Goal: Check status: Check status

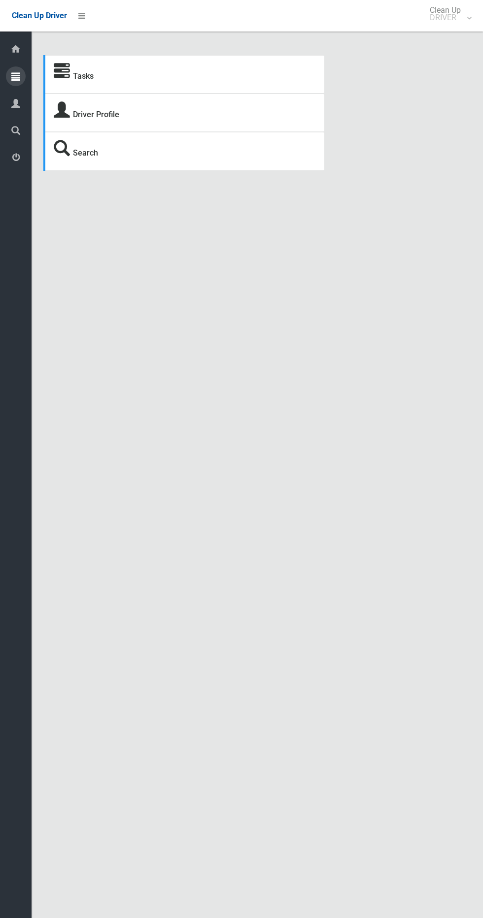
click at [20, 76] on icon at bounding box center [15, 76] width 9 height 20
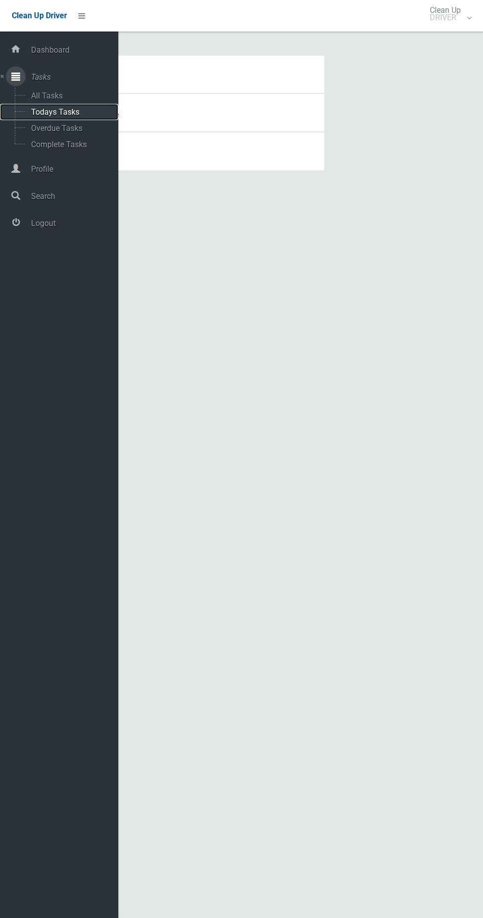
click at [71, 115] on span "Todays Tasks" at bounding box center [69, 111] width 82 height 9
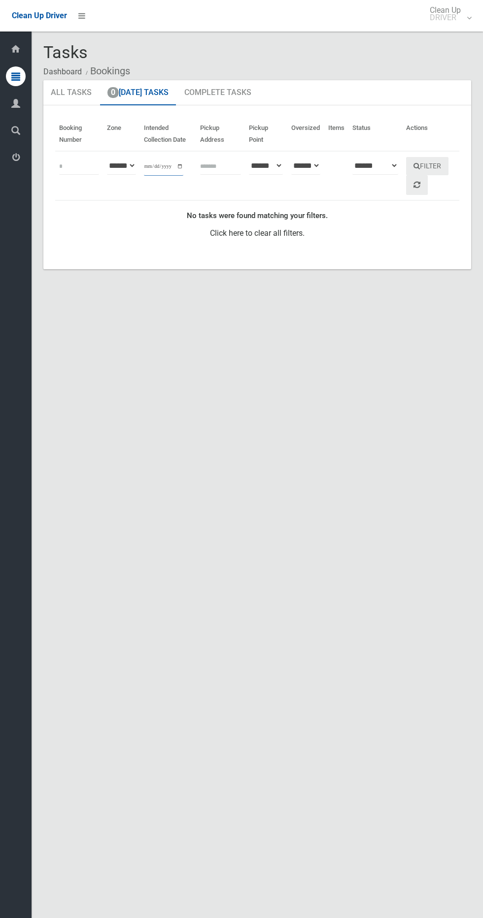
click at [170, 165] on input "**********" at bounding box center [163, 167] width 39 height 18
type input "**********"
click at [424, 158] on button "Filter" at bounding box center [427, 166] width 42 height 18
click at [443, 161] on button "Filter" at bounding box center [427, 166] width 42 height 18
click at [448, 170] on button "Filter" at bounding box center [427, 166] width 42 height 18
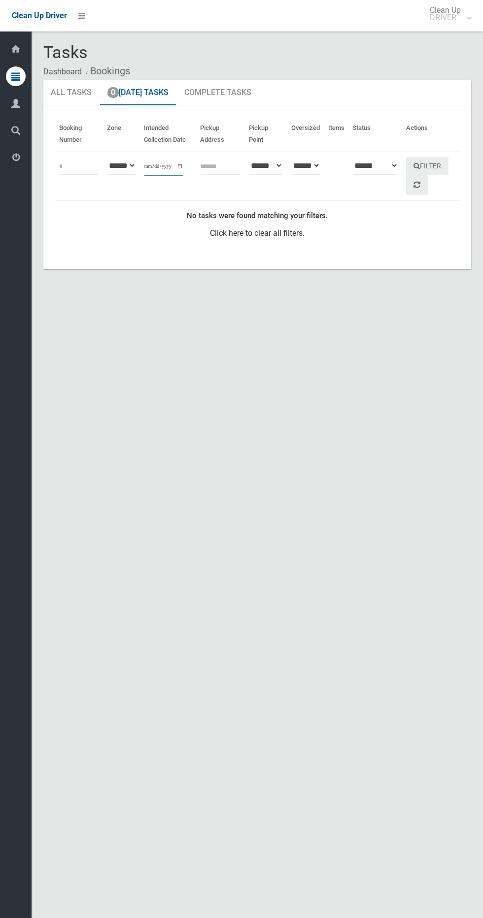
click at [166, 167] on input "**********" at bounding box center [163, 167] width 39 height 18
click at [438, 163] on button "Filter" at bounding box center [427, 166] width 42 height 18
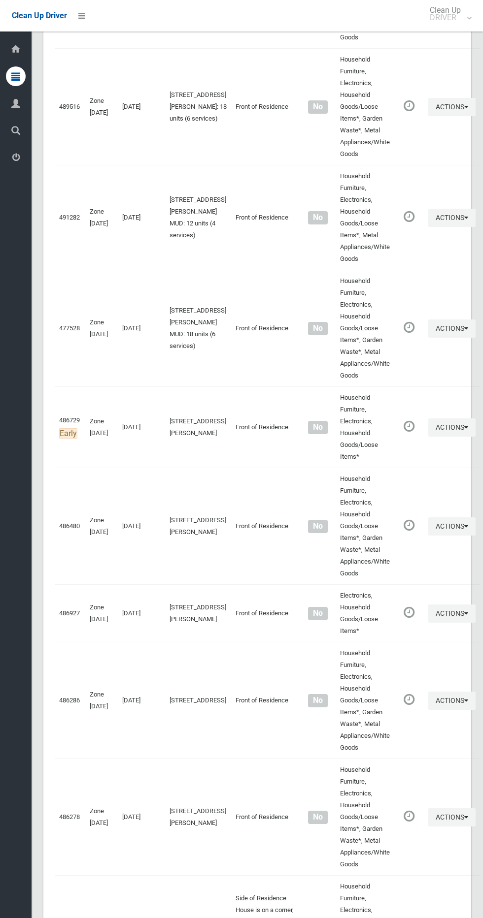
scroll to position [2956, 0]
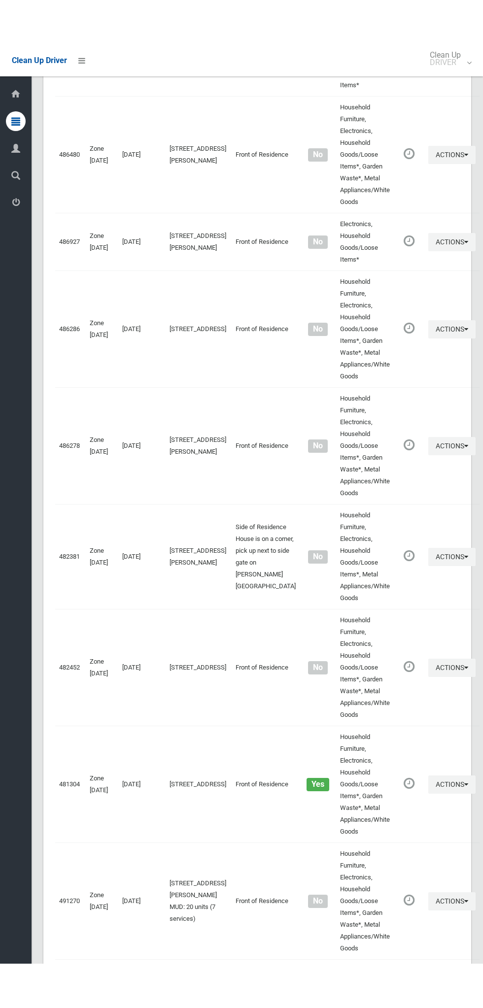
scroll to position [2867, 0]
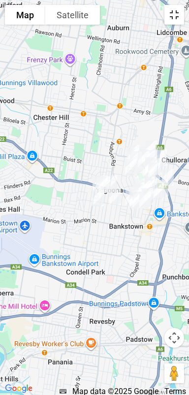
click at [178, 12] on button "Toggle fullscreen view" at bounding box center [174, 15] width 20 height 20
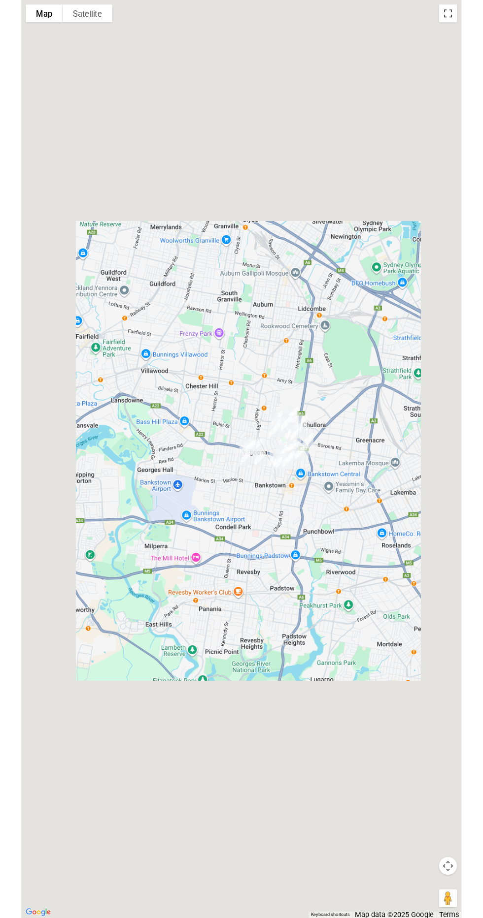
scroll to position [2905, 0]
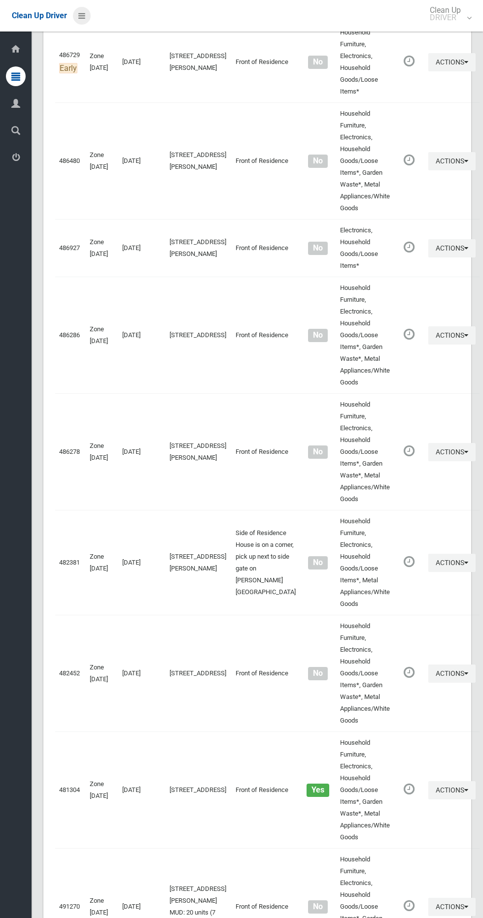
click at [85, 20] on link at bounding box center [82, 16] width 18 height 18
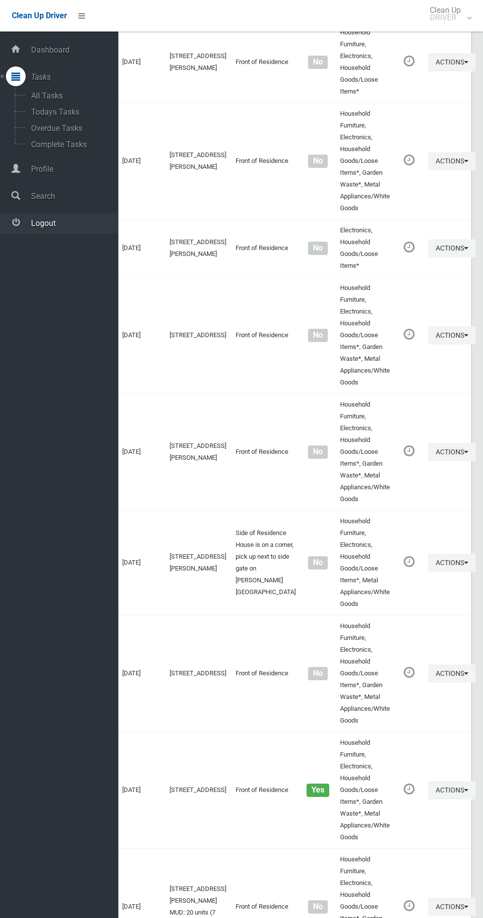
click at [84, 227] on span "Logout" at bounding box center [73, 223] width 90 height 9
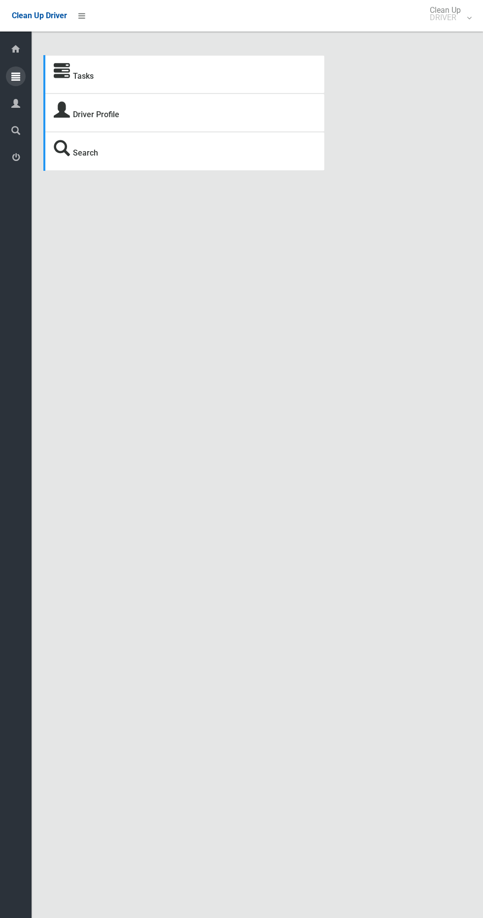
click at [17, 76] on icon at bounding box center [15, 76] width 9 height 20
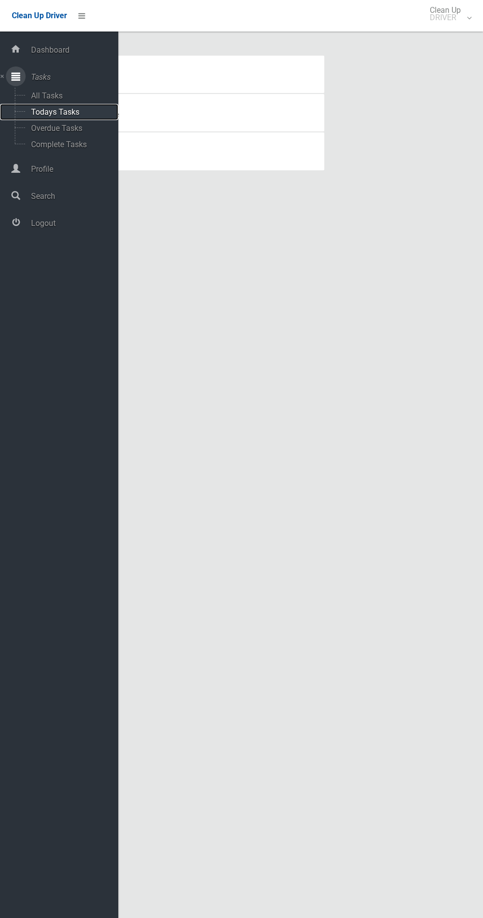
click at [73, 112] on span "Todays Tasks" at bounding box center [69, 111] width 82 height 9
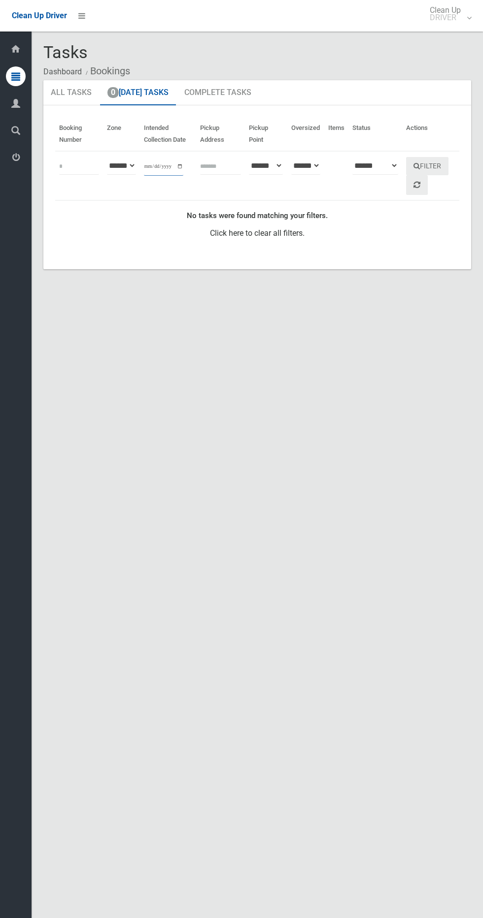
click at [157, 163] on input "**********" at bounding box center [163, 167] width 39 height 18
type input "**********"
click at [437, 160] on button "Filter" at bounding box center [427, 166] width 42 height 18
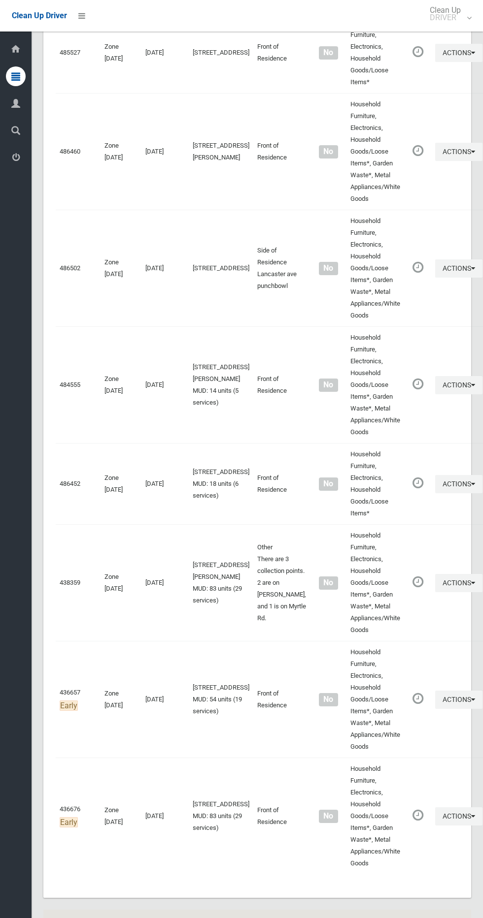
scroll to position [3357, 0]
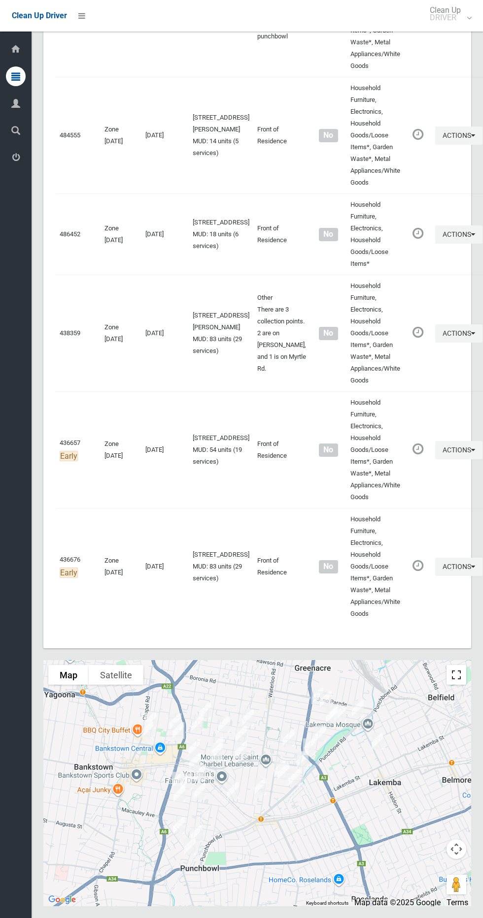
click at [457, 680] on button "Toggle fullscreen view" at bounding box center [456, 675] width 20 height 20
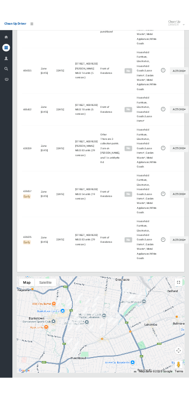
scroll to position [3268, 0]
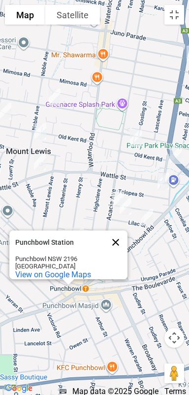
click at [114, 234] on button "Close" at bounding box center [116, 242] width 24 height 24
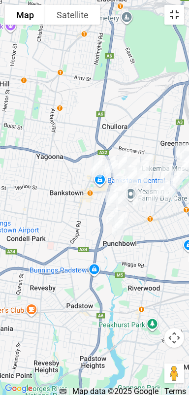
click at [184, 16] on button "Toggle fullscreen view" at bounding box center [174, 15] width 20 height 20
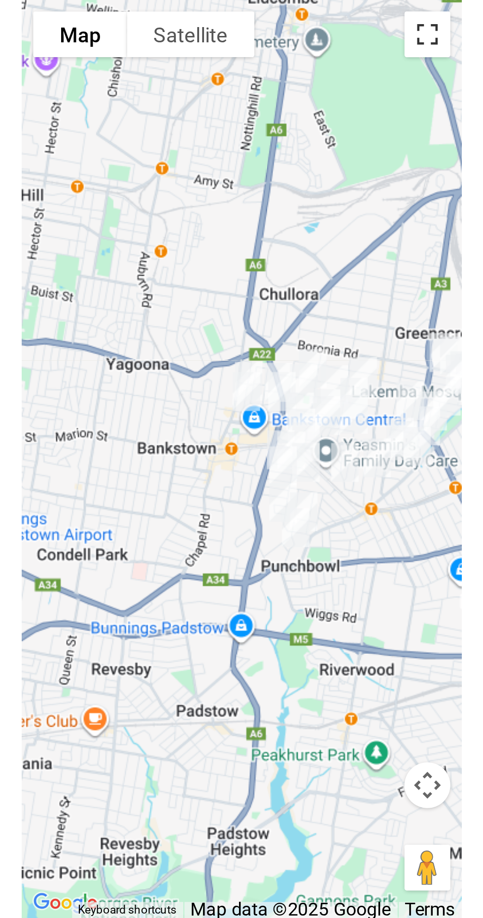
scroll to position [3312, 0]
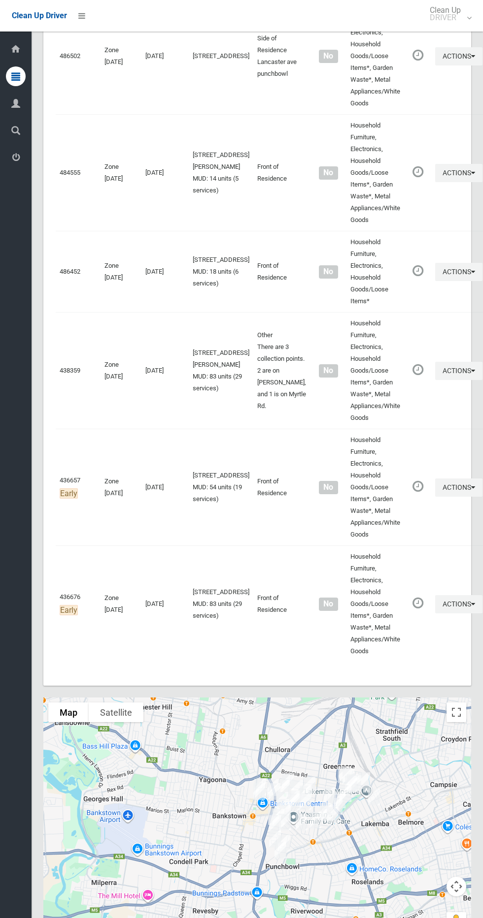
click at [100, 9] on div "Clean Up Driver Clean Up DRIVER Logout" at bounding box center [241, 16] width 483 height 32
click at [71, 12] on li at bounding box center [79, 16] width 24 height 32
click at [81, 15] on icon at bounding box center [81, 15] width 7 height 17
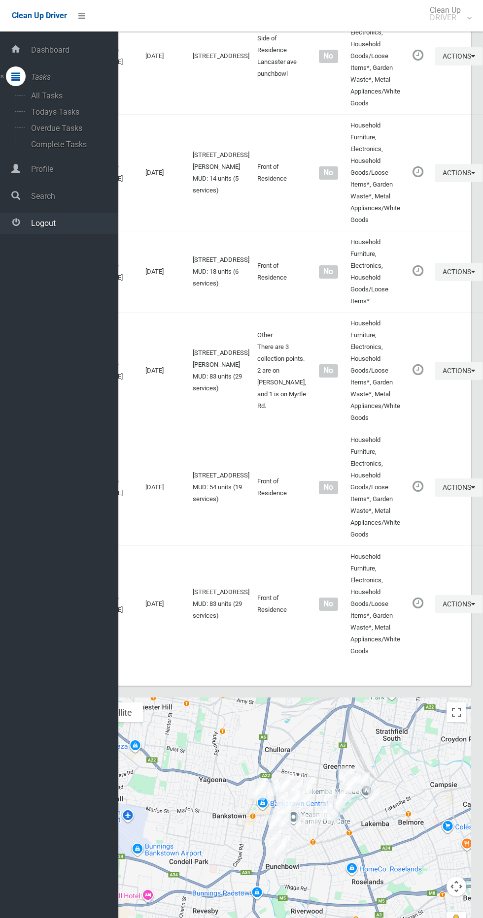
click at [75, 220] on span "Logout" at bounding box center [73, 223] width 90 height 9
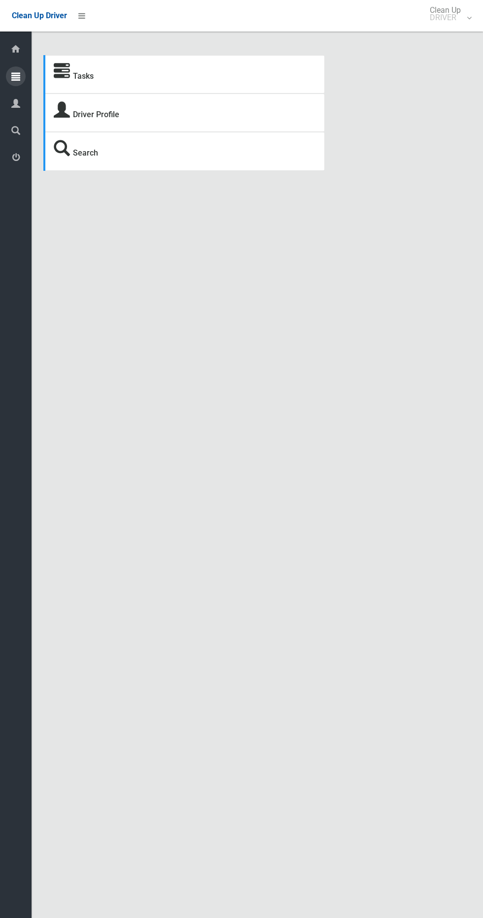
click at [20, 77] on icon at bounding box center [15, 76] width 9 height 20
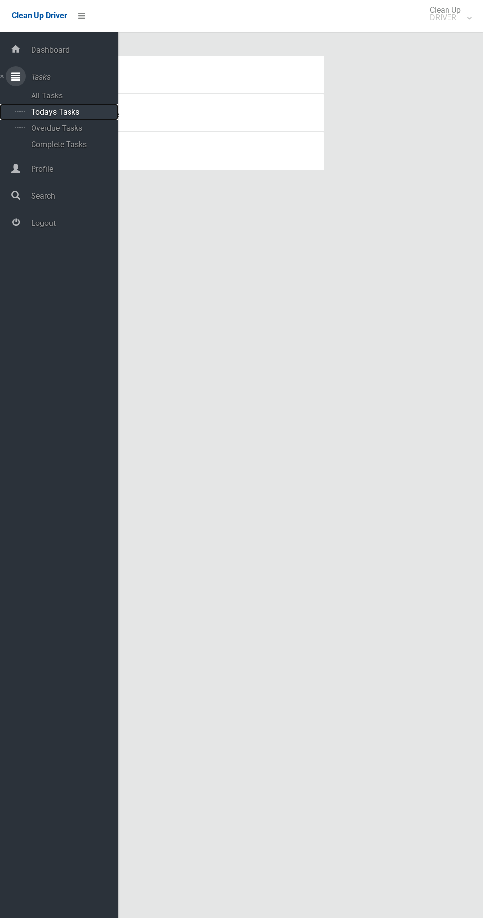
click at [71, 115] on span "Todays Tasks" at bounding box center [69, 111] width 82 height 9
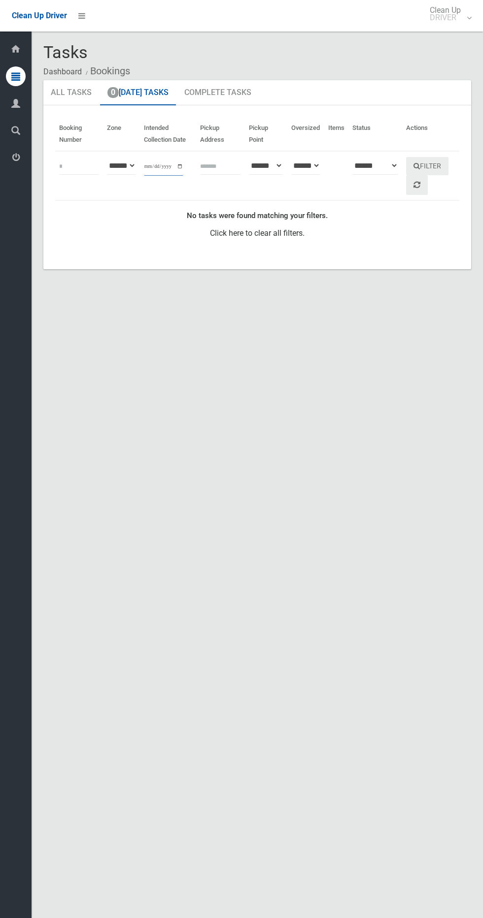
click at [168, 169] on input "**********" at bounding box center [163, 167] width 39 height 18
type input "**********"
click at [448, 166] on button "Filter" at bounding box center [427, 166] width 42 height 18
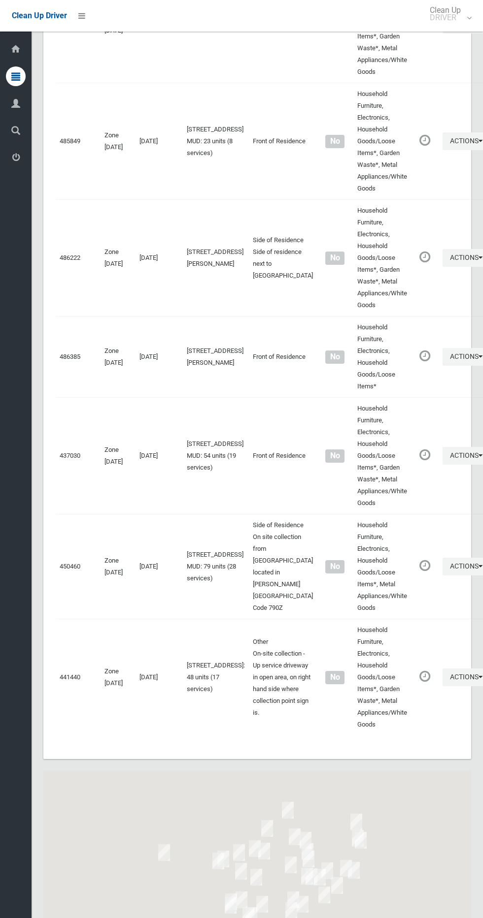
scroll to position [3637, 0]
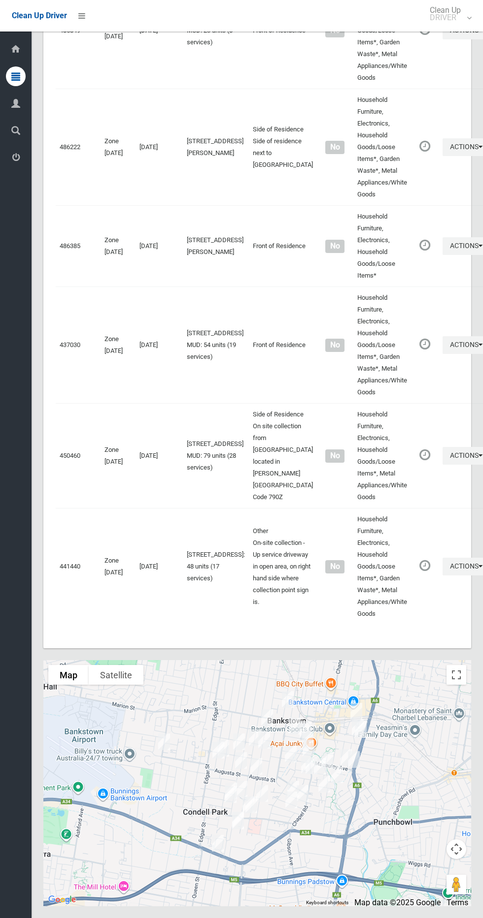
click at [460, 686] on div at bounding box center [256, 783] width 427 height 246
click at [459, 666] on button "Toggle fullscreen view" at bounding box center [456, 675] width 20 height 20
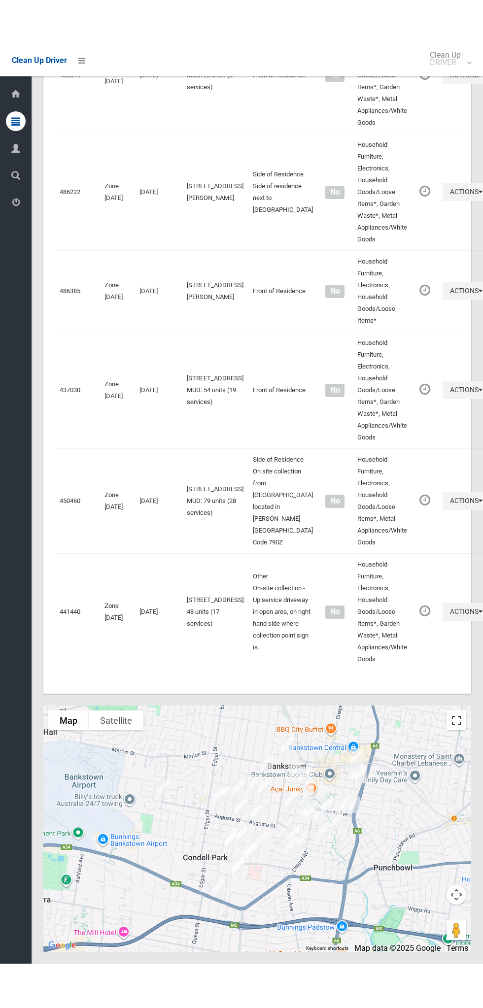
scroll to position [3548, 0]
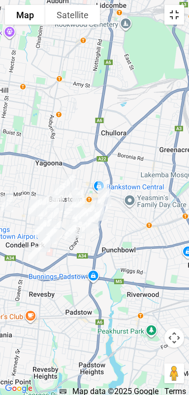
click at [177, 17] on button "Toggle fullscreen view" at bounding box center [174, 15] width 20 height 20
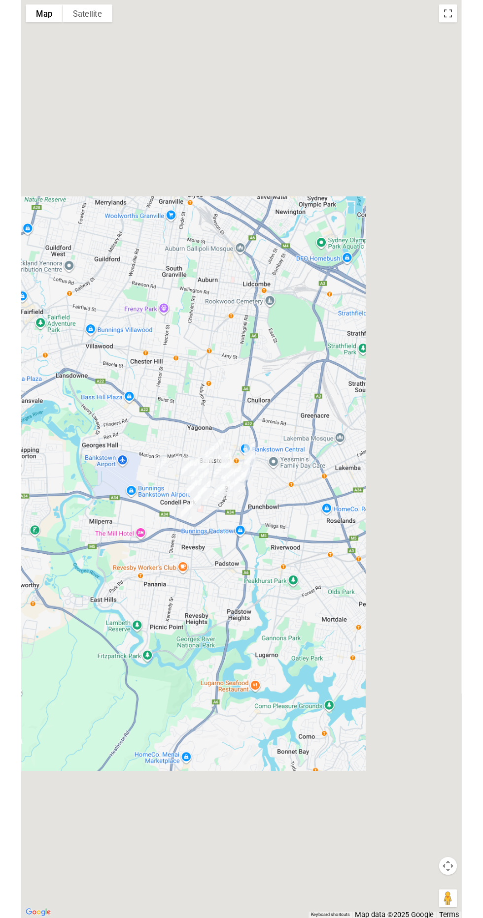
scroll to position [3581, 0]
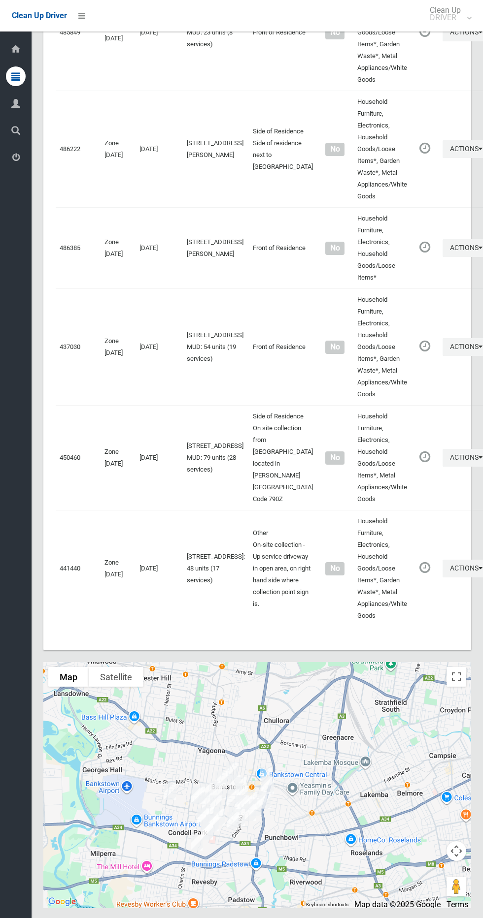
click at [83, 5] on li at bounding box center [79, 16] width 24 height 32
click at [80, 6] on li at bounding box center [79, 16] width 24 height 32
click at [78, 22] on icon at bounding box center [81, 15] width 7 height 17
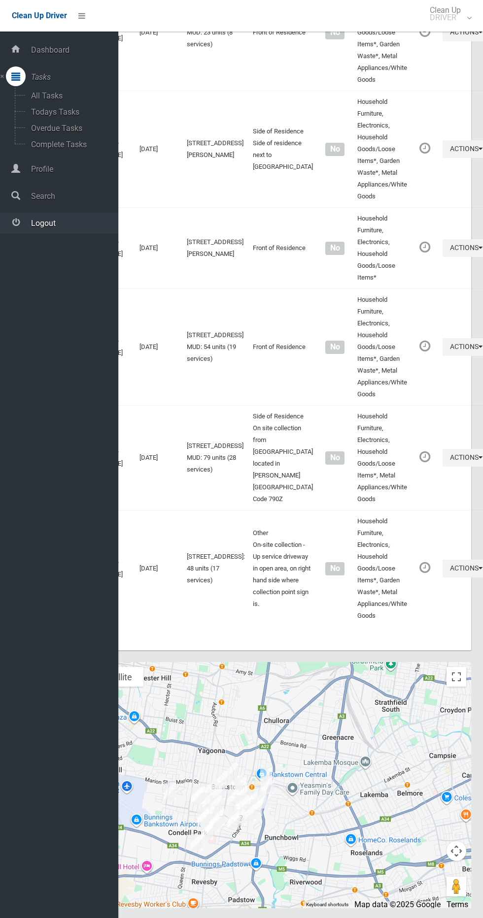
click at [71, 222] on span "Logout" at bounding box center [73, 223] width 90 height 9
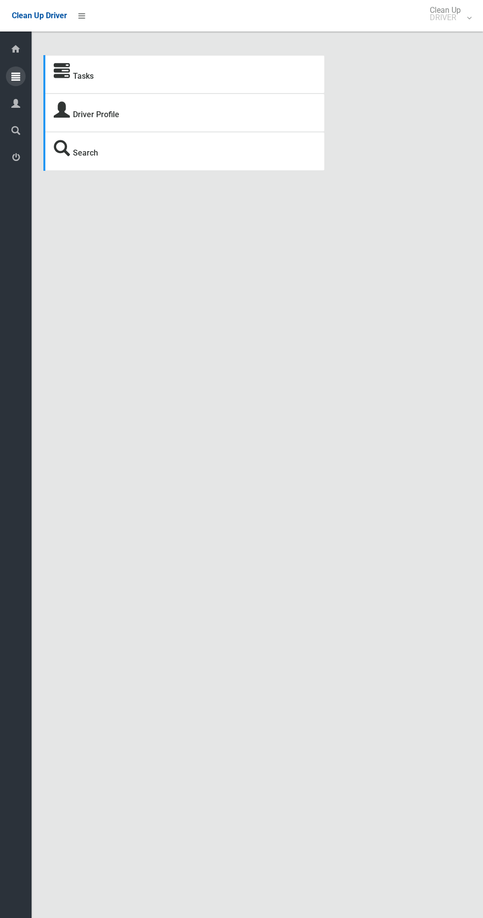
click at [16, 76] on icon at bounding box center [15, 76] width 9 height 20
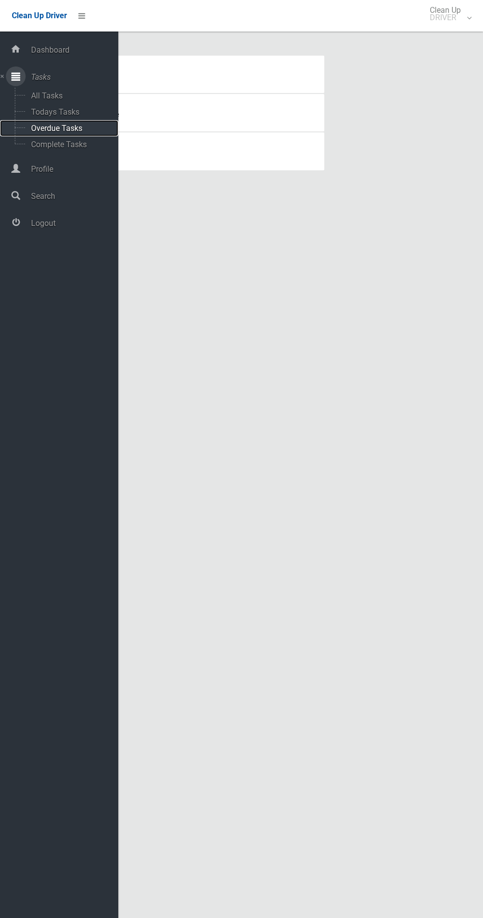
click at [81, 128] on span "Overdue Tasks" at bounding box center [69, 128] width 82 height 9
click at [83, 96] on span "All Tasks" at bounding box center [69, 95] width 82 height 9
click at [85, 112] on span "Todays Tasks" at bounding box center [69, 111] width 82 height 9
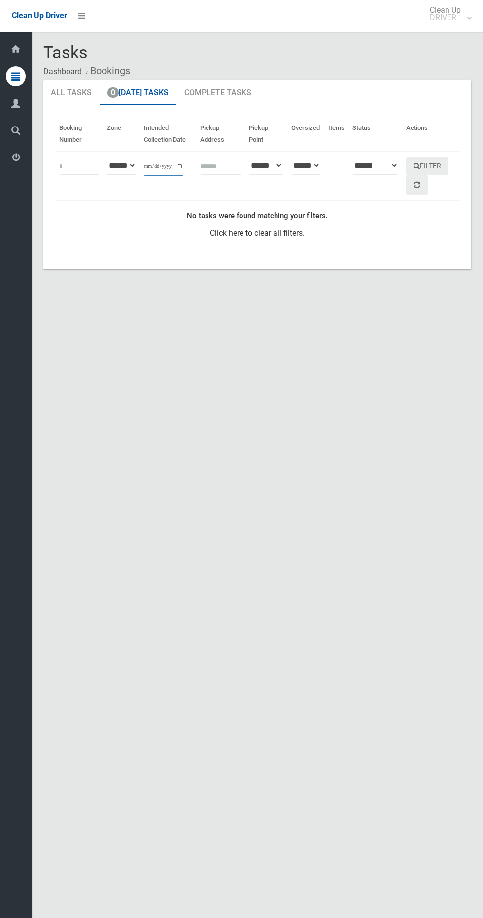
click at [161, 166] on input "**********" at bounding box center [163, 167] width 39 height 18
type input "**********"
click at [432, 166] on button "Filter" at bounding box center [427, 166] width 42 height 18
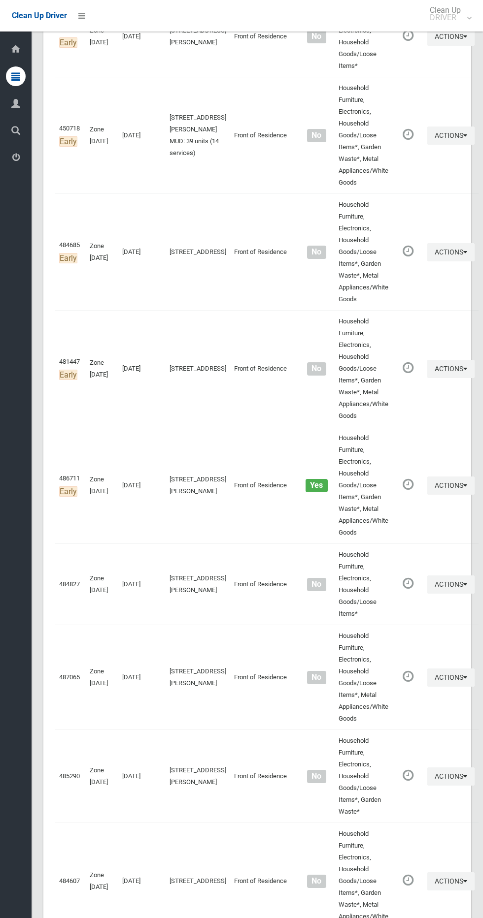
scroll to position [2507, 0]
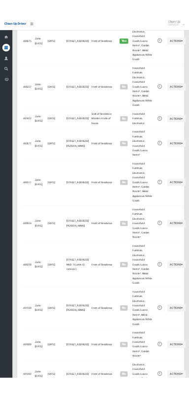
scroll to position [2418, 0]
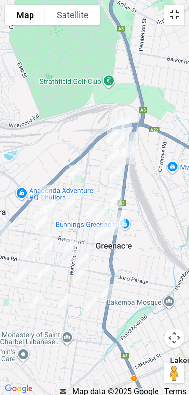
click at [175, 6] on button "Toggle fullscreen view" at bounding box center [174, 15] width 20 height 20
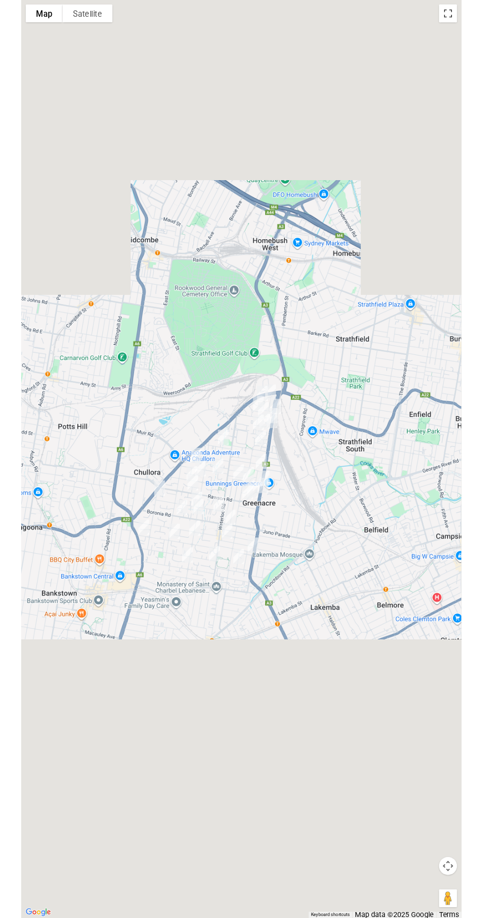
scroll to position [2462, 0]
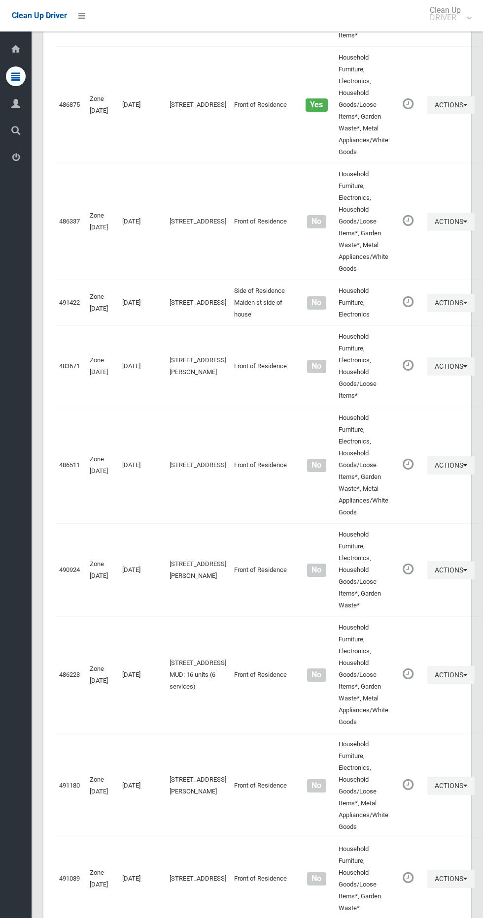
click at [87, 26] on li at bounding box center [79, 16] width 24 height 32
click at [109, 21] on div "Clean Up Driver Clean Up DRIVER Logout" at bounding box center [241, 16] width 483 height 32
click at [97, 22] on div "Clean Up Driver Clean Up DRIVER Logout" at bounding box center [241, 16] width 483 height 32
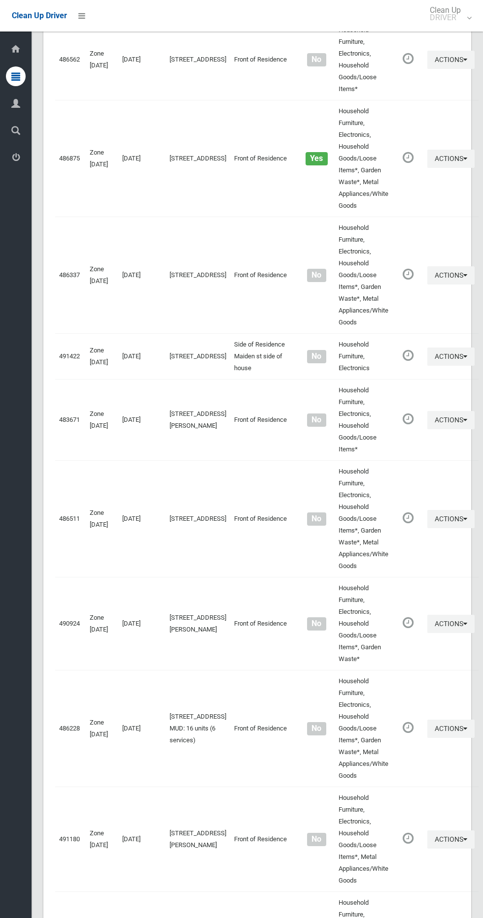
scroll to position [2408, 0]
click at [81, 15] on icon at bounding box center [81, 15] width 7 height 17
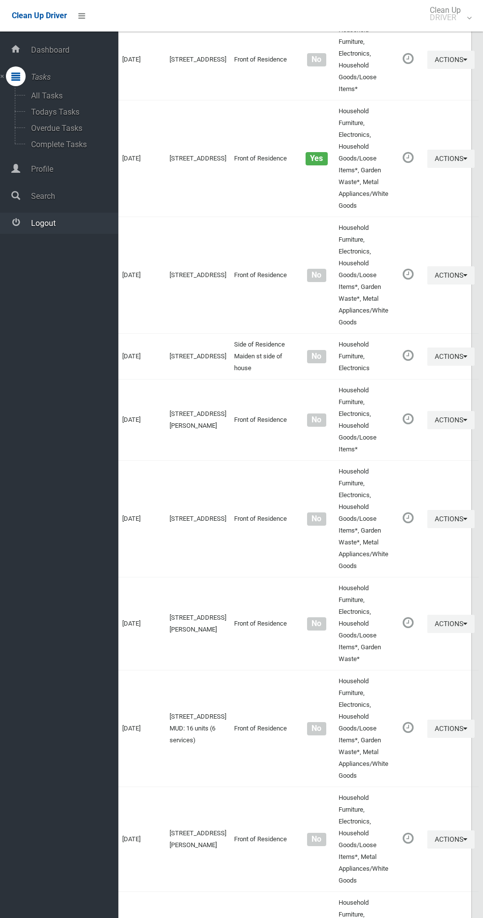
click at [72, 226] on span "Logout" at bounding box center [73, 223] width 90 height 9
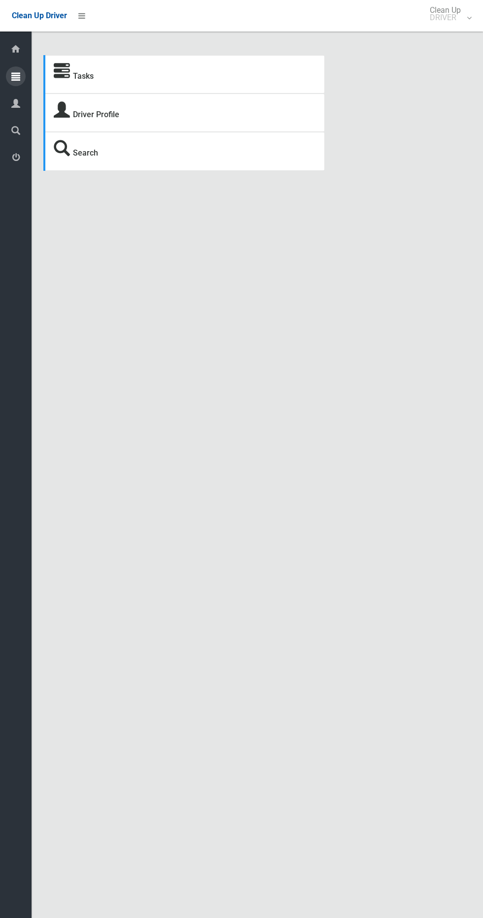
click at [14, 80] on icon at bounding box center [15, 76] width 9 height 20
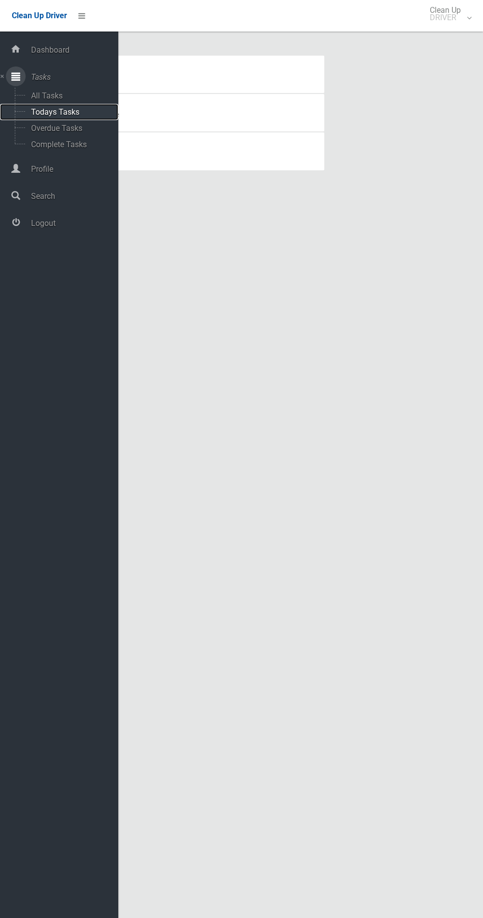
click at [86, 112] on span "Todays Tasks" at bounding box center [69, 111] width 82 height 9
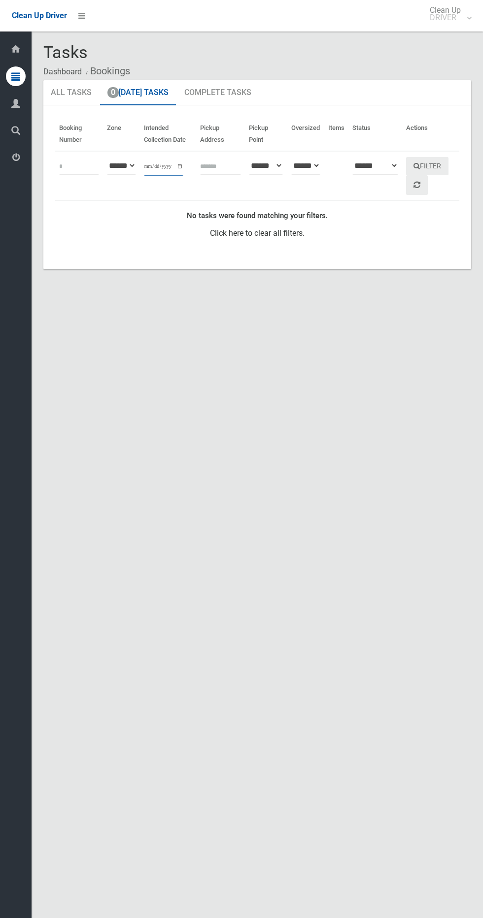
click at [156, 160] on input "**********" at bounding box center [163, 167] width 39 height 18
type input "**********"
click at [443, 166] on button "Filter" at bounding box center [427, 166] width 42 height 18
click at [81, 15] on icon at bounding box center [81, 15] width 7 height 17
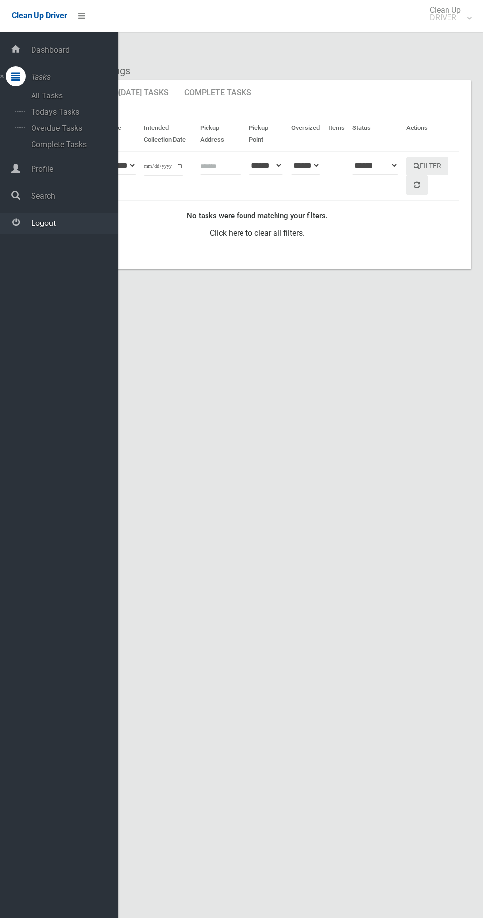
click at [61, 222] on span "Logout" at bounding box center [73, 223] width 90 height 9
